Goal: Transaction & Acquisition: Purchase product/service

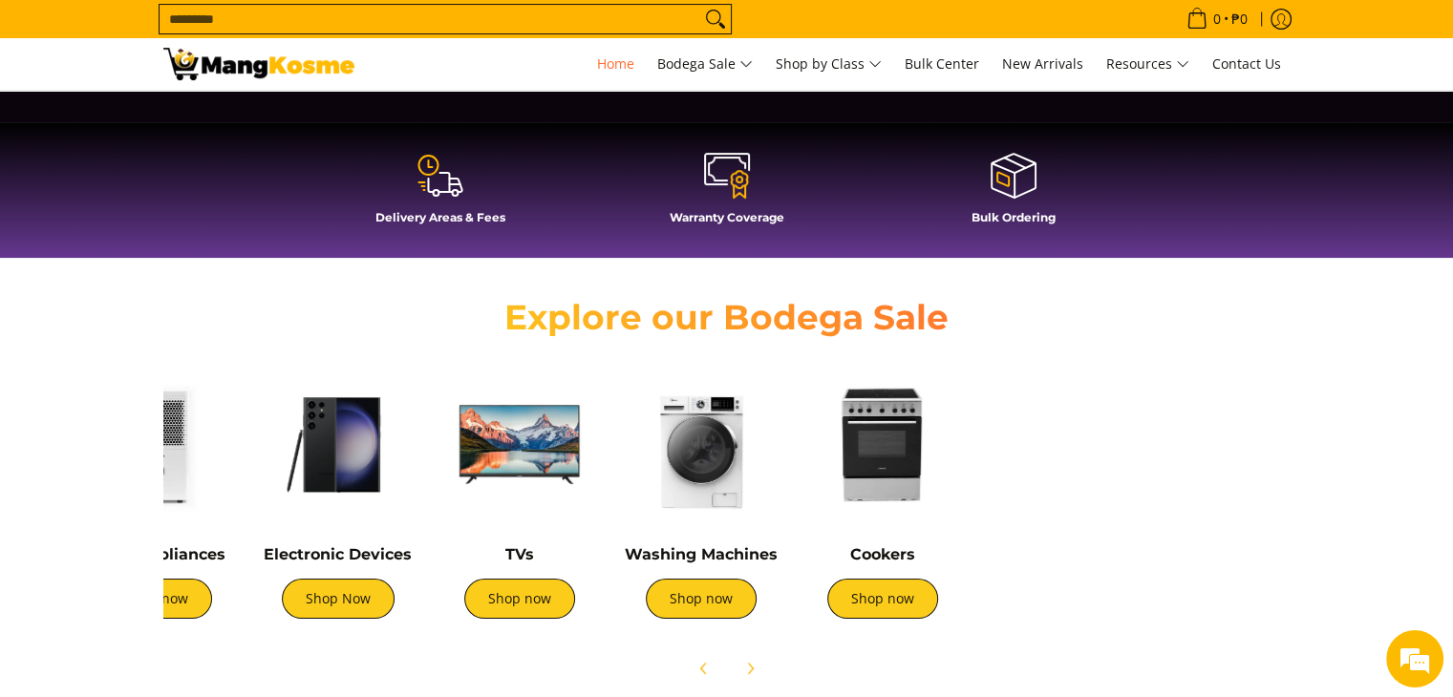
scroll to position [0, 453]
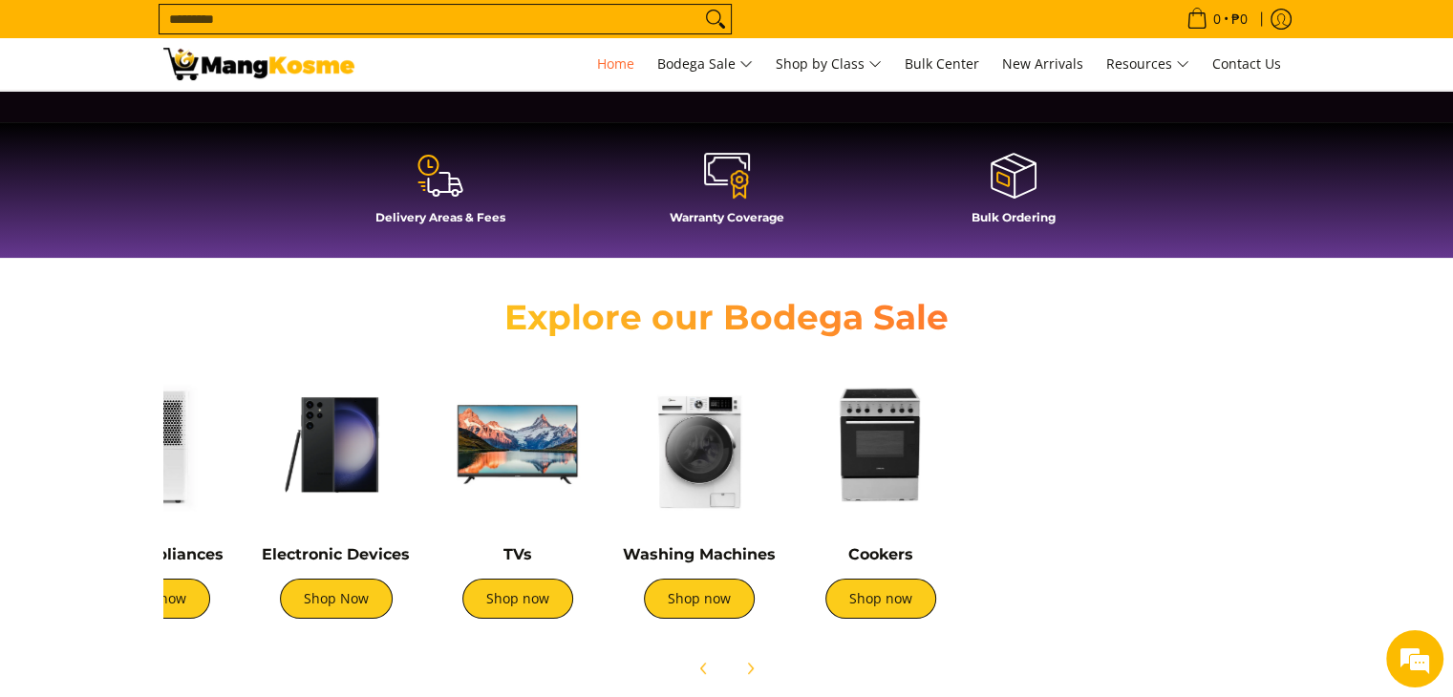
drag, startPoint x: 1229, startPoint y: 532, endPoint x: 776, endPoint y: 527, distance: 452.9
click at [776, 527] on div "Washing Machines Shop now" at bounding box center [699, 501] width 162 height 274
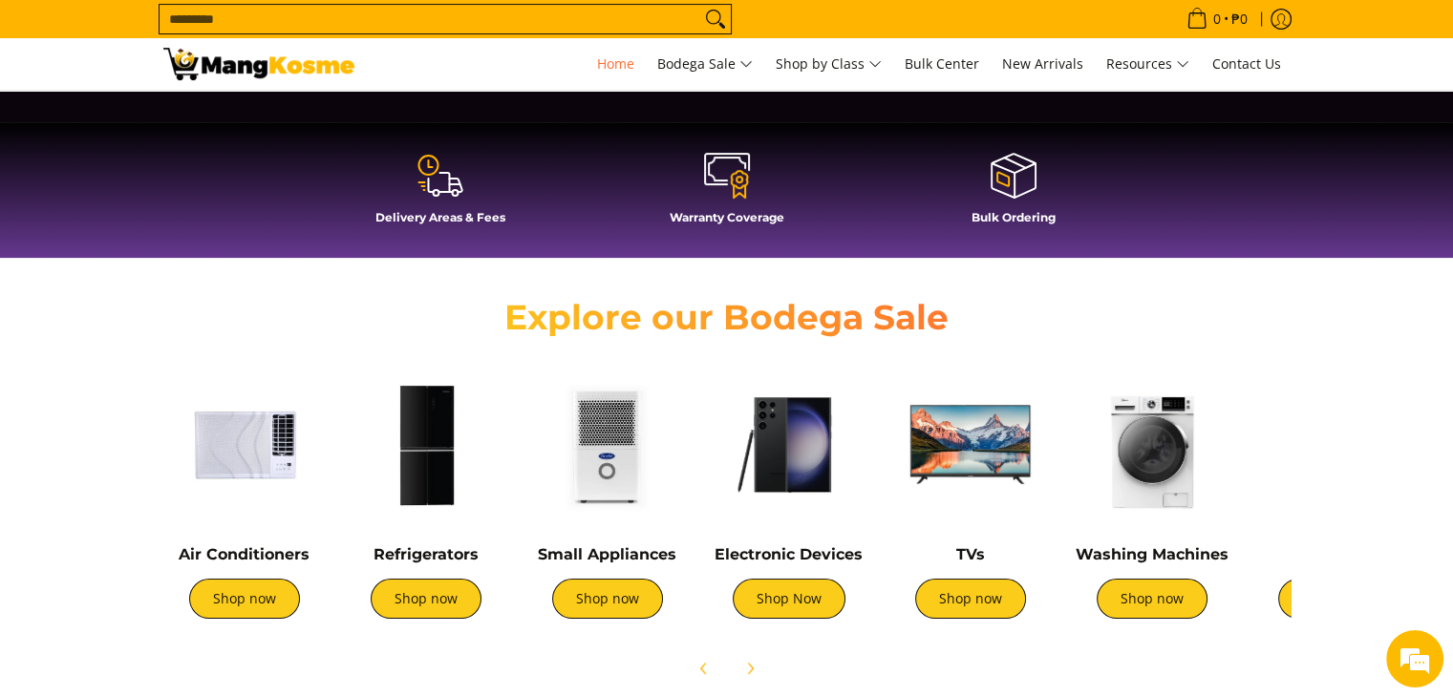
scroll to position [0, 0]
drag, startPoint x: 637, startPoint y: 521, endPoint x: 1251, endPoint y: 543, distance: 613.7
click at [1251, 543] on div "Air Conditioners Shop now Refrigerators Shop now Shop now" at bounding box center [1046, 496] width 1784 height 284
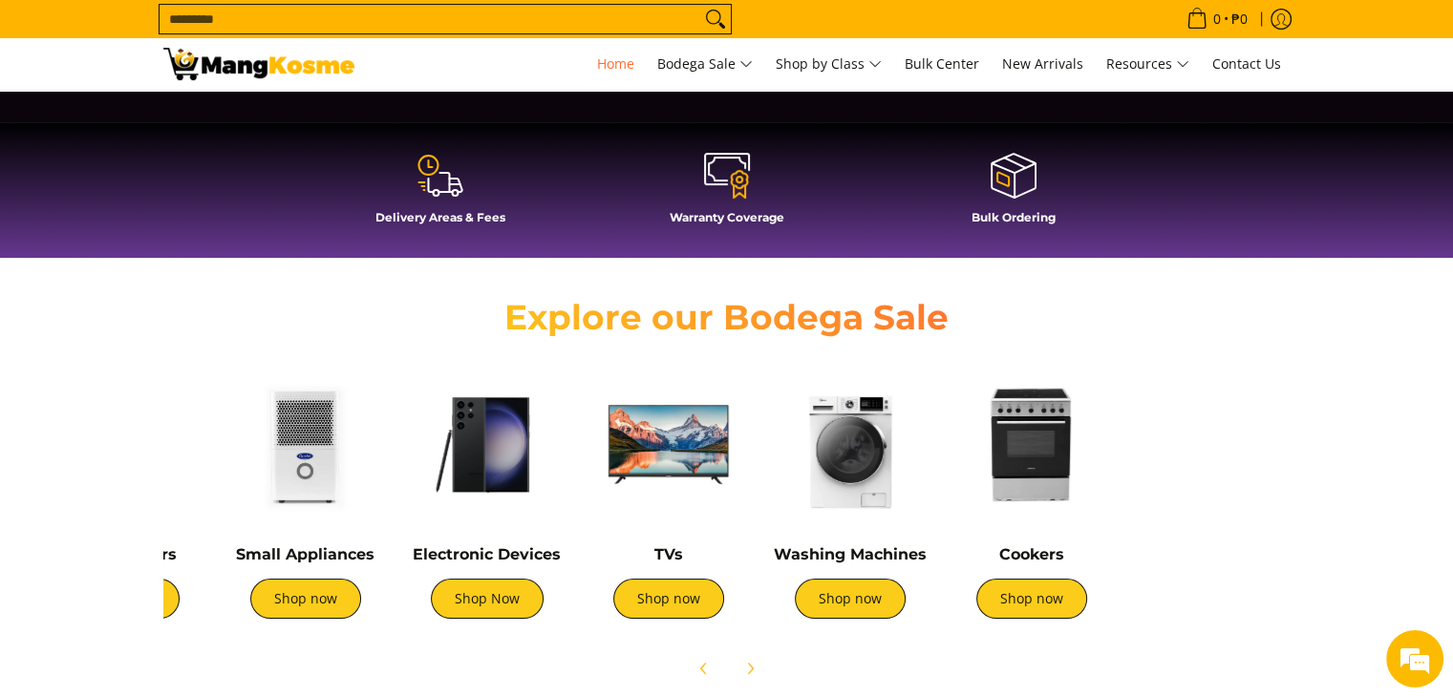
scroll to position [0, 413]
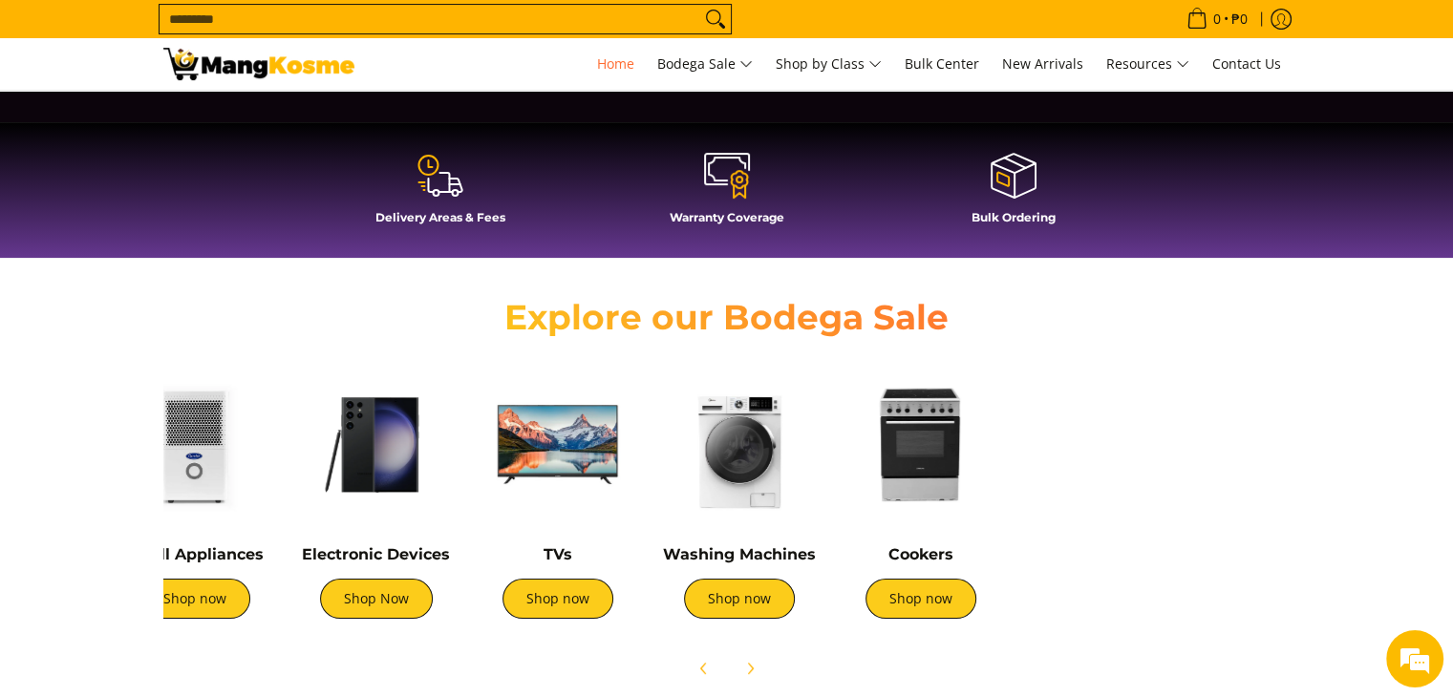
drag, startPoint x: 1089, startPoint y: 495, endPoint x: 676, endPoint y: 507, distance: 412.9
click at [676, 507] on img at bounding box center [739, 445] width 162 height 162
click at [921, 597] on link "Shop now" at bounding box center [921, 599] width 111 height 40
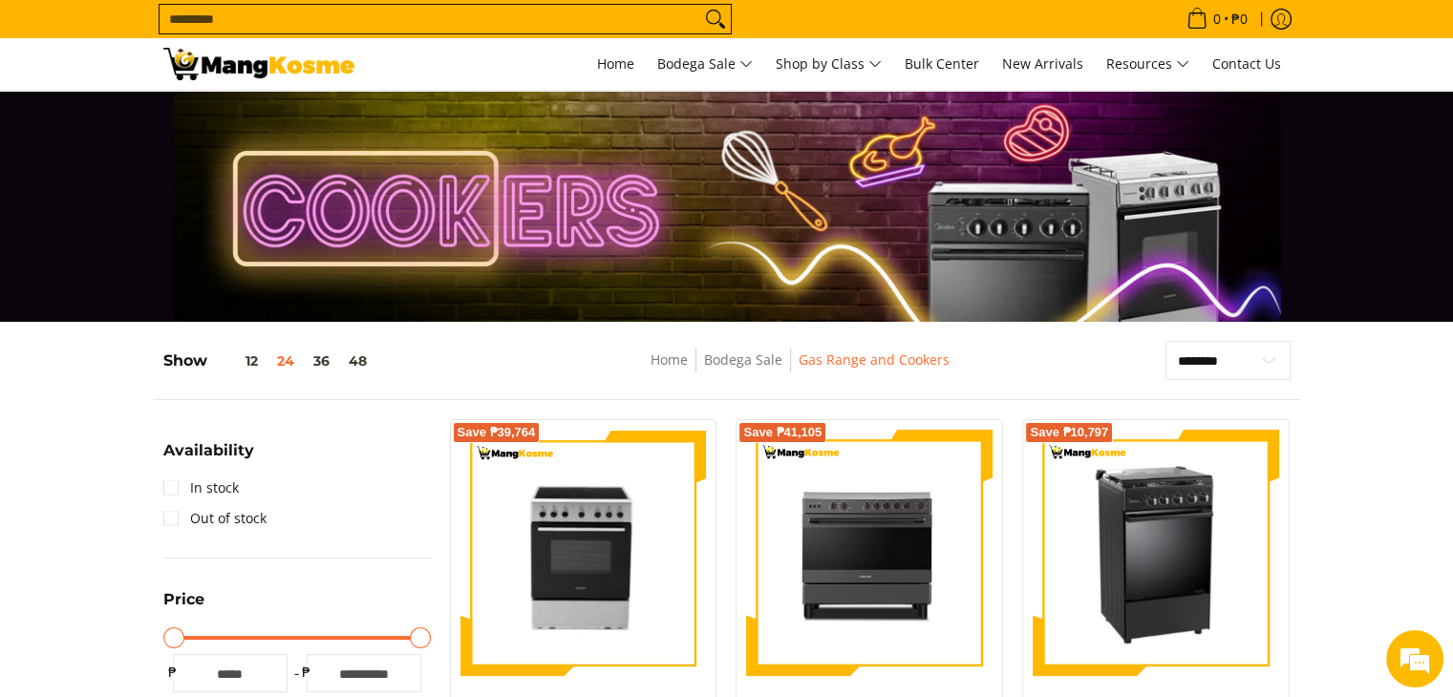
click at [408, 16] on input "Search..." at bounding box center [430, 19] width 541 height 29
type input "******"
click at [700, 5] on button "Search" at bounding box center [715, 19] width 31 height 29
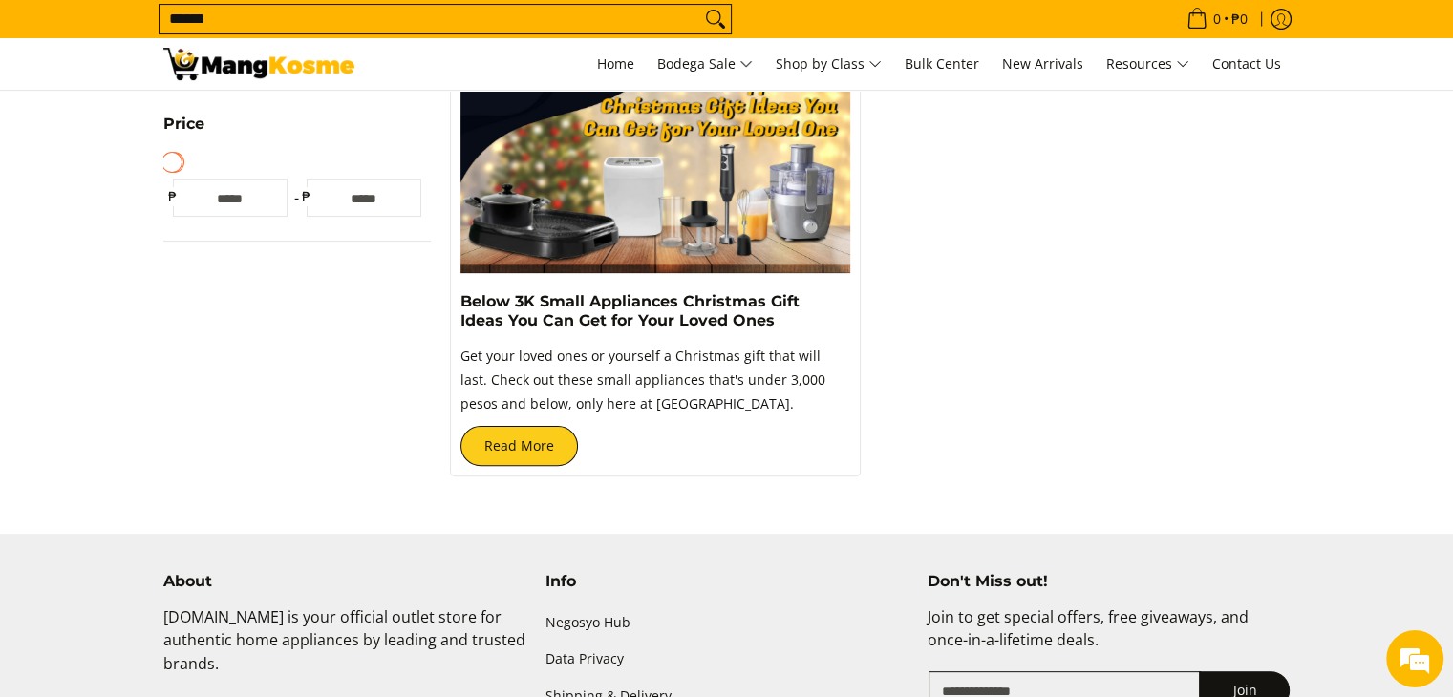
scroll to position [478, 0]
click at [484, 450] on link "Read More" at bounding box center [519, 445] width 118 height 40
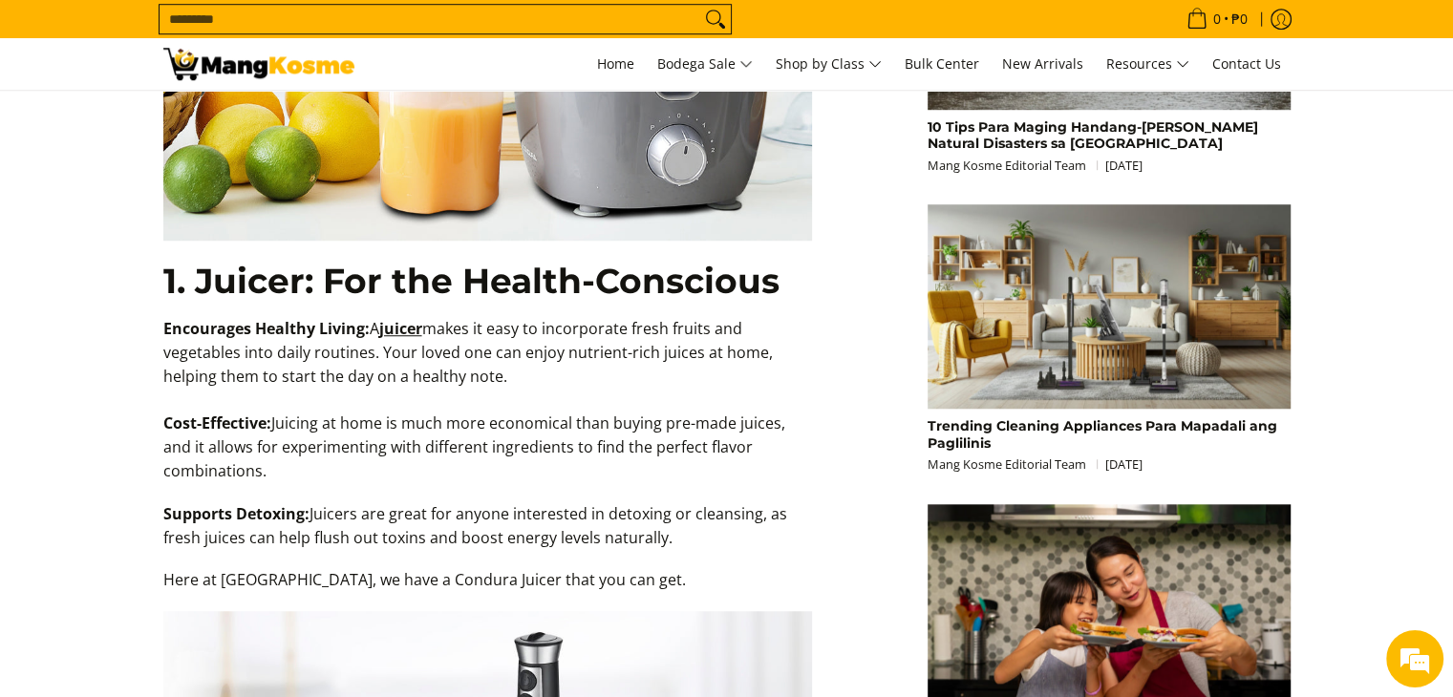
scroll to position [1529, 0]
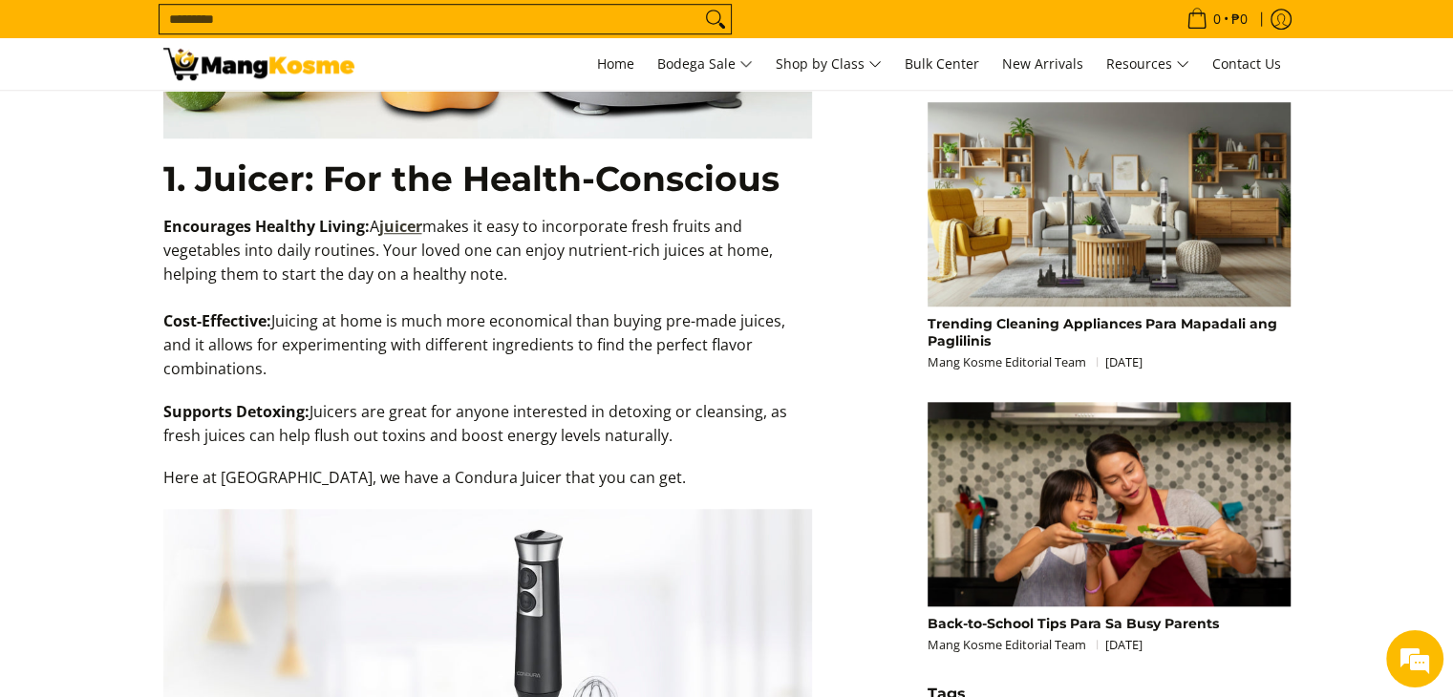
click at [407, 225] on link "juicer" at bounding box center [400, 226] width 43 height 21
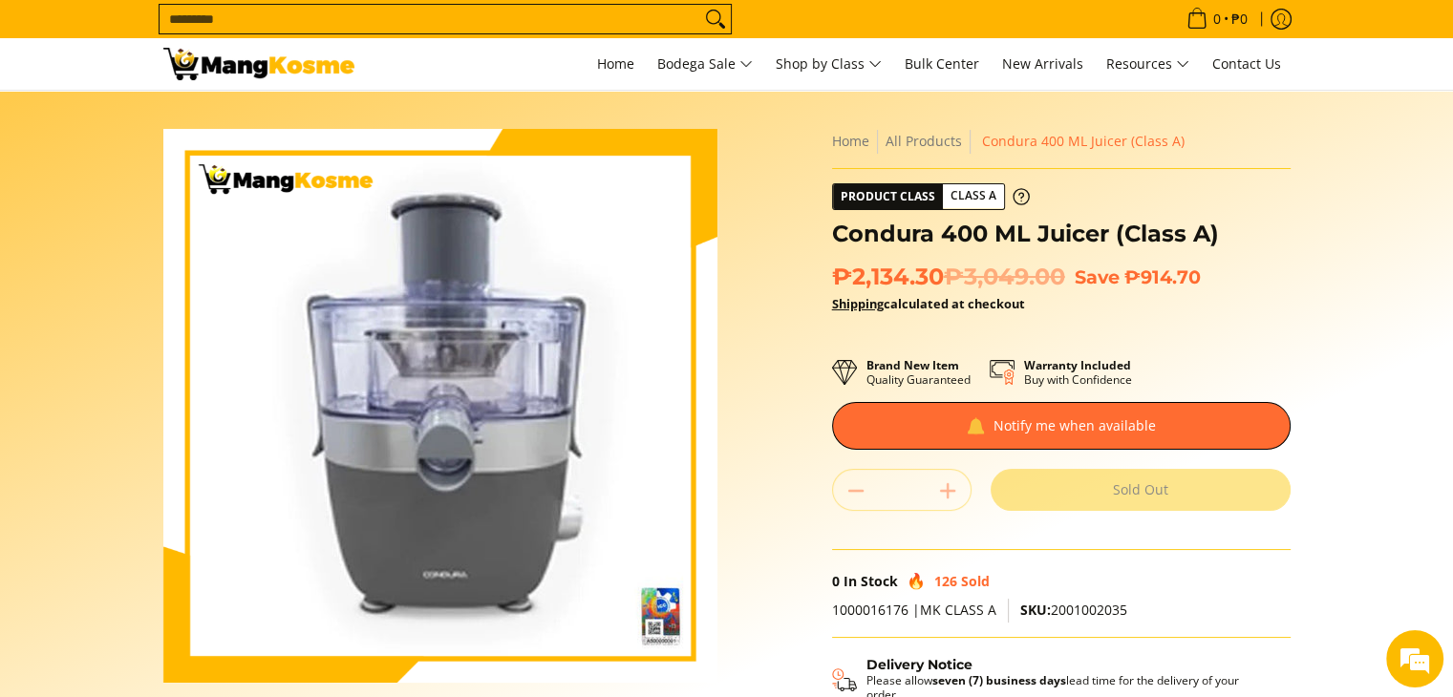
click at [936, 487] on div "Quantity * . Sold Out" at bounding box center [1061, 490] width 459 height 42
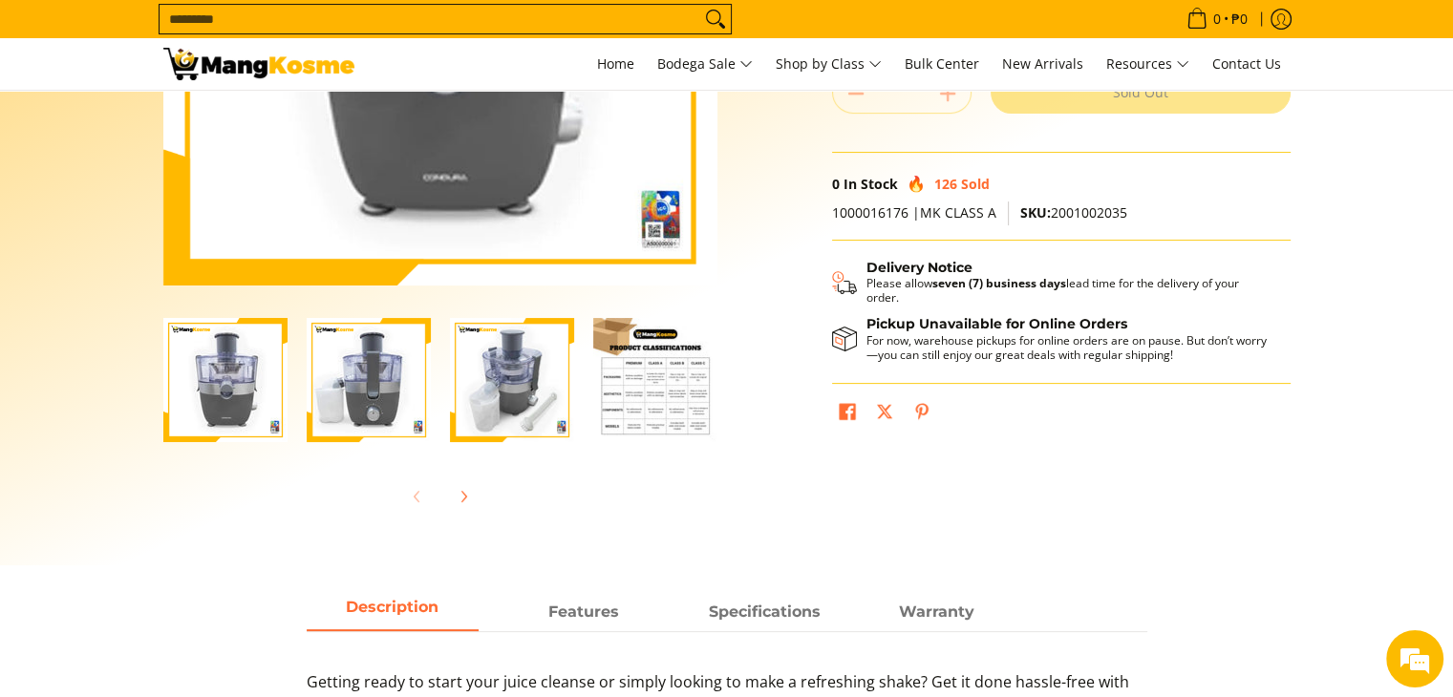
scroll to position [478, 0]
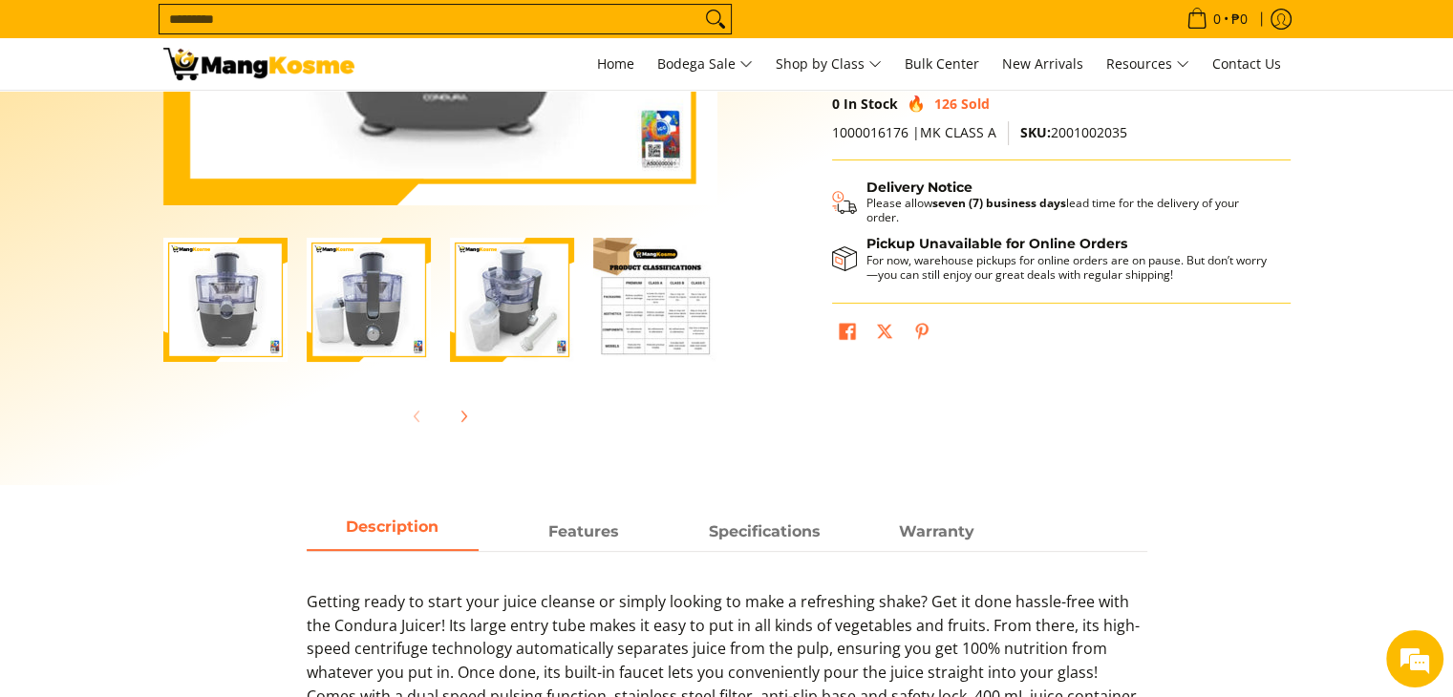
click at [373, 342] on img "Condura 400 ML Juicer (Class A)-2" at bounding box center [369, 300] width 124 height 124
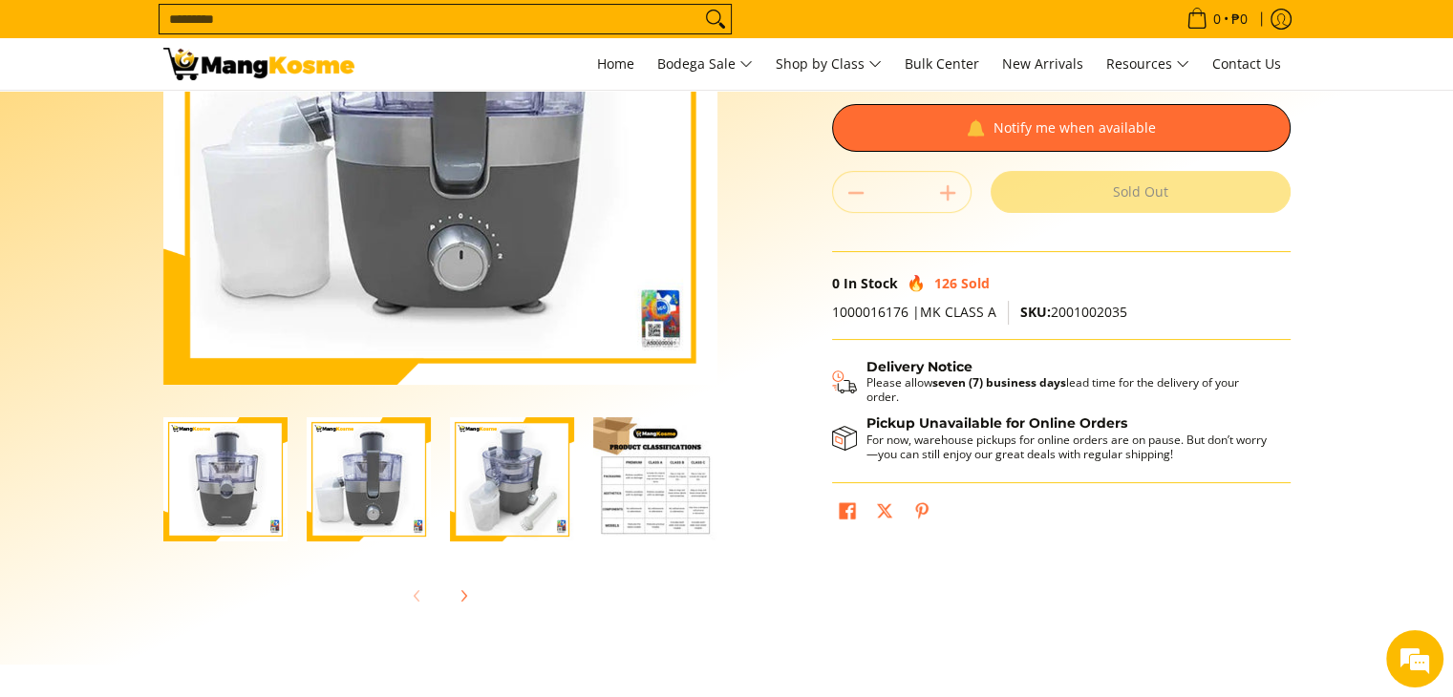
scroll to position [287, 0]
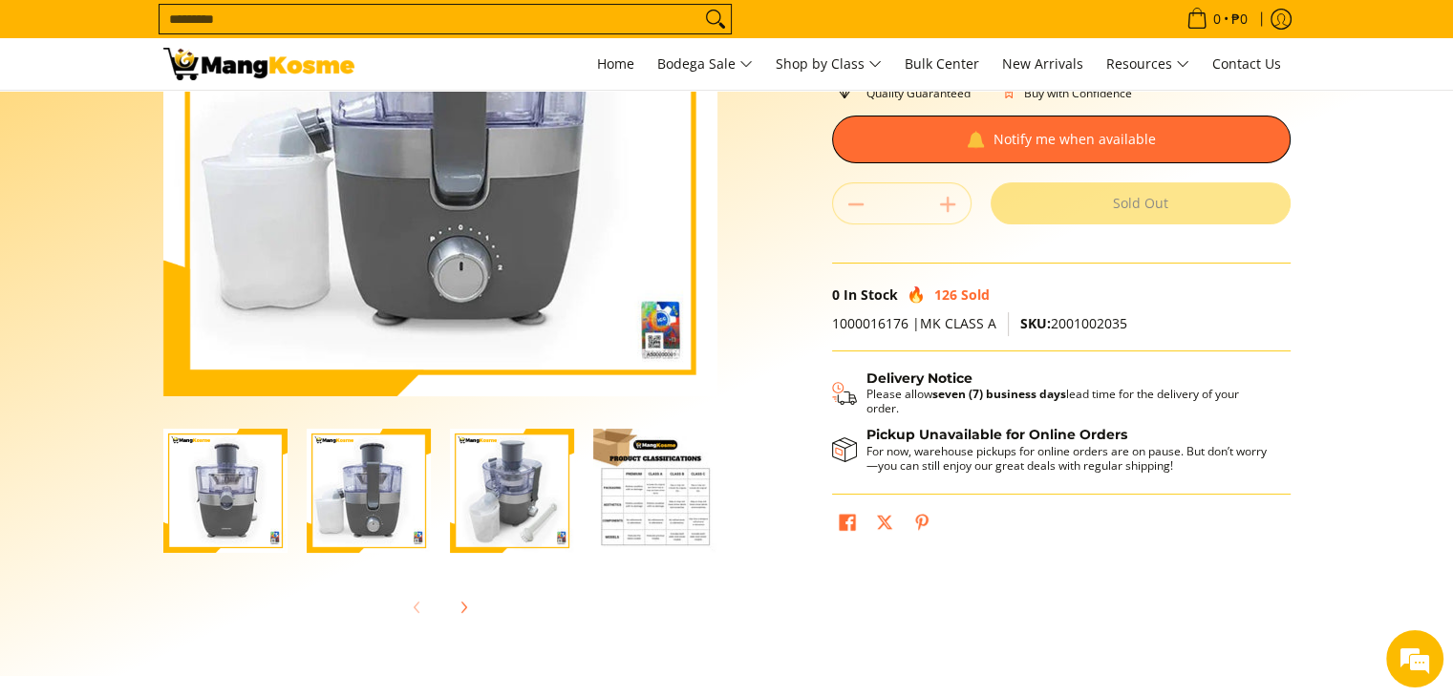
click at [538, 536] on img "Condura 400 ML Juicer (Class A)-3" at bounding box center [512, 491] width 124 height 124
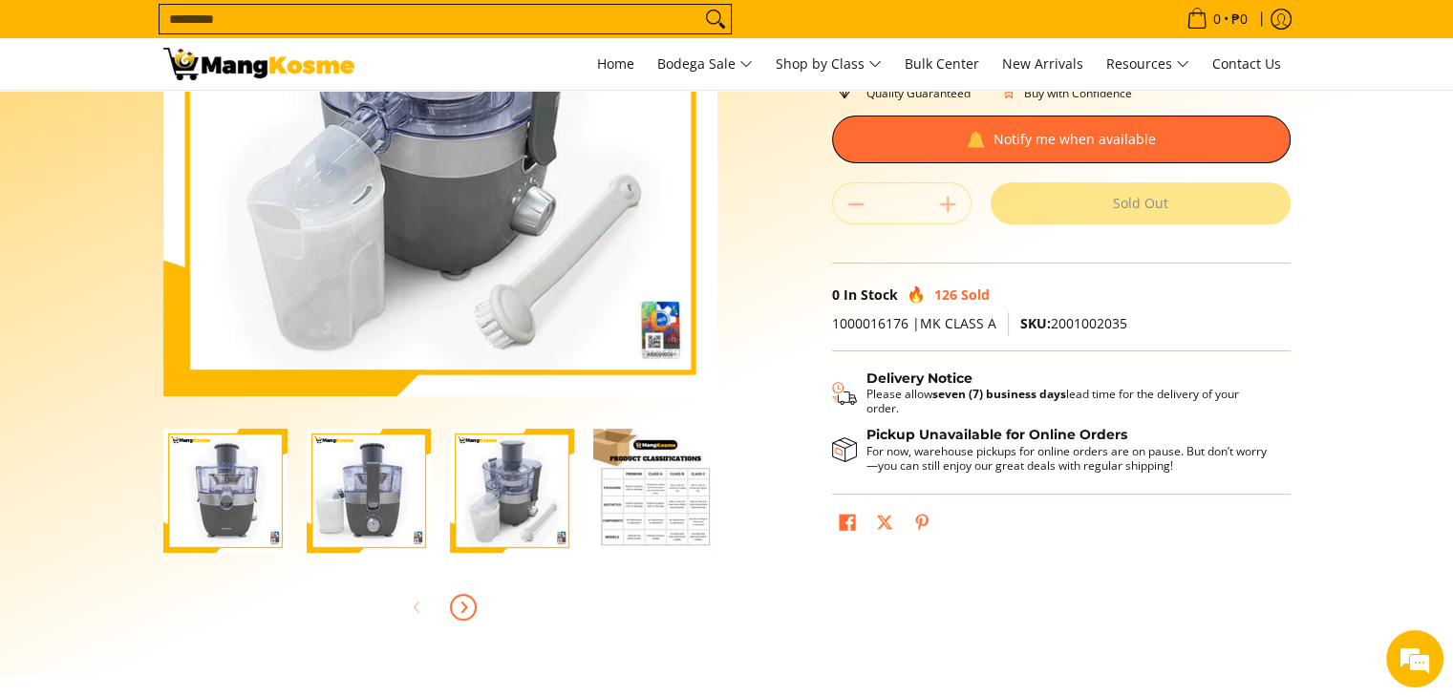
click at [450, 590] on button "Next" at bounding box center [463, 608] width 42 height 42
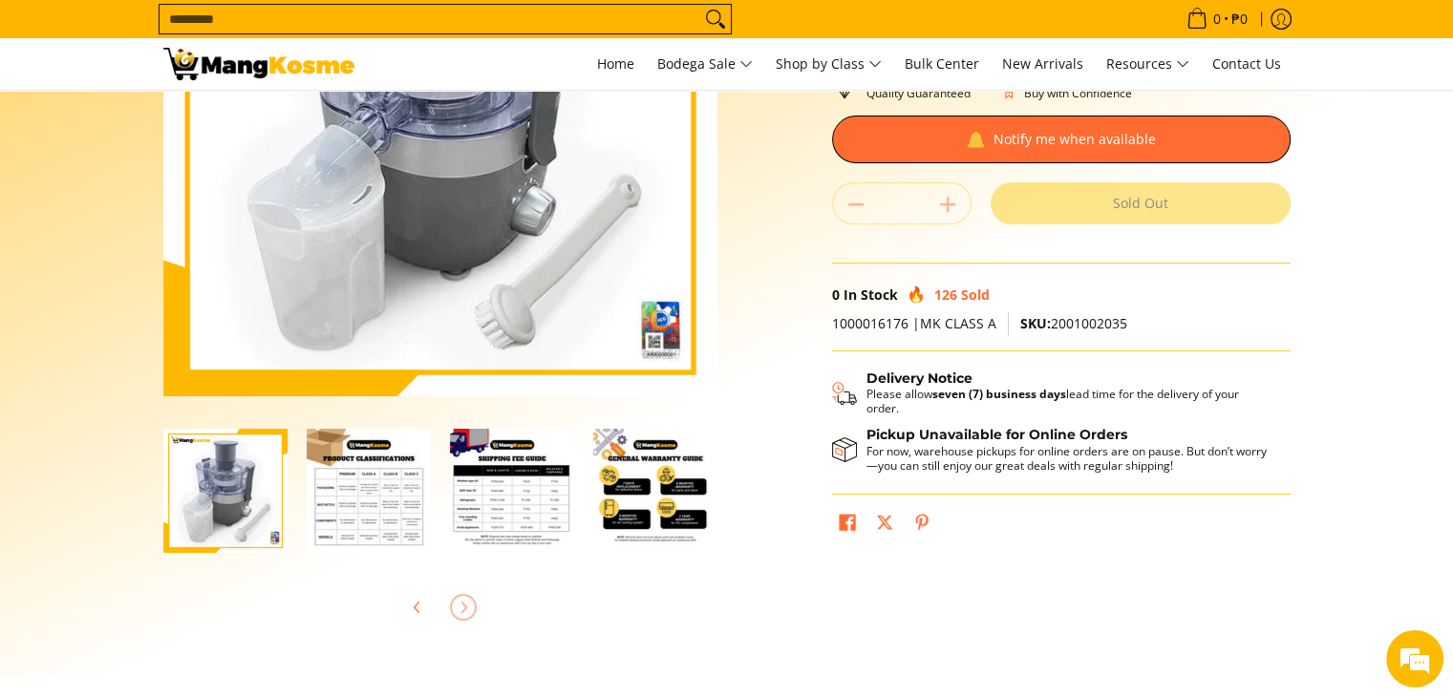
scroll to position [0, 287]
click at [450, 590] on div at bounding box center [440, 608] width 554 height 42
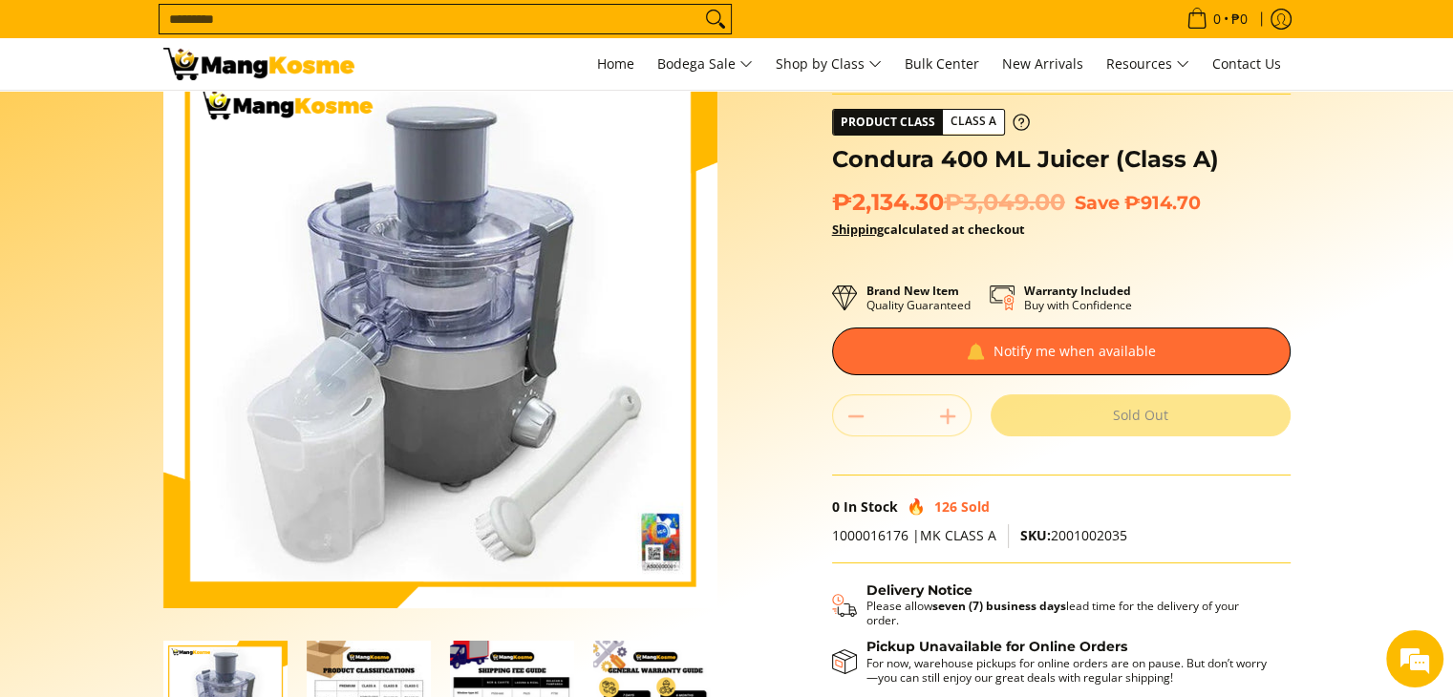
scroll to position [0, 0]
